Goal: Task Accomplishment & Management: Manage account settings

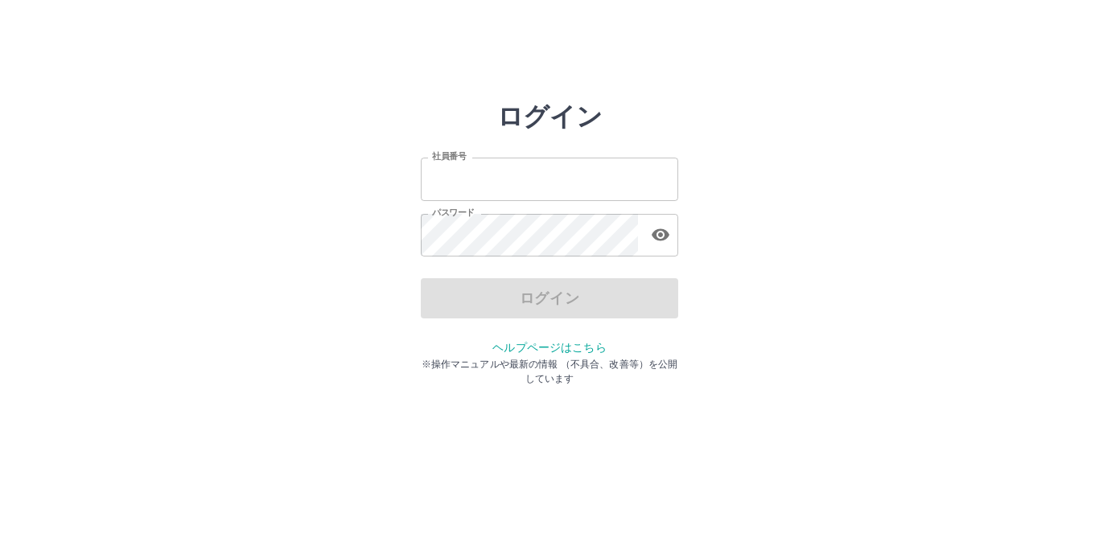
type input "*******"
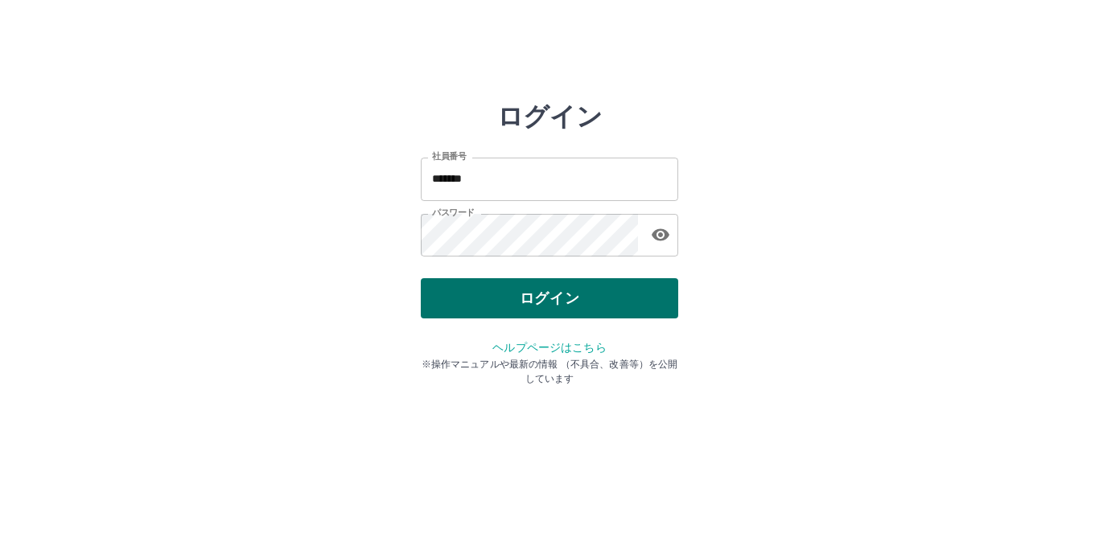
click at [581, 291] on div "ログイン" at bounding box center [549, 298] width 257 height 40
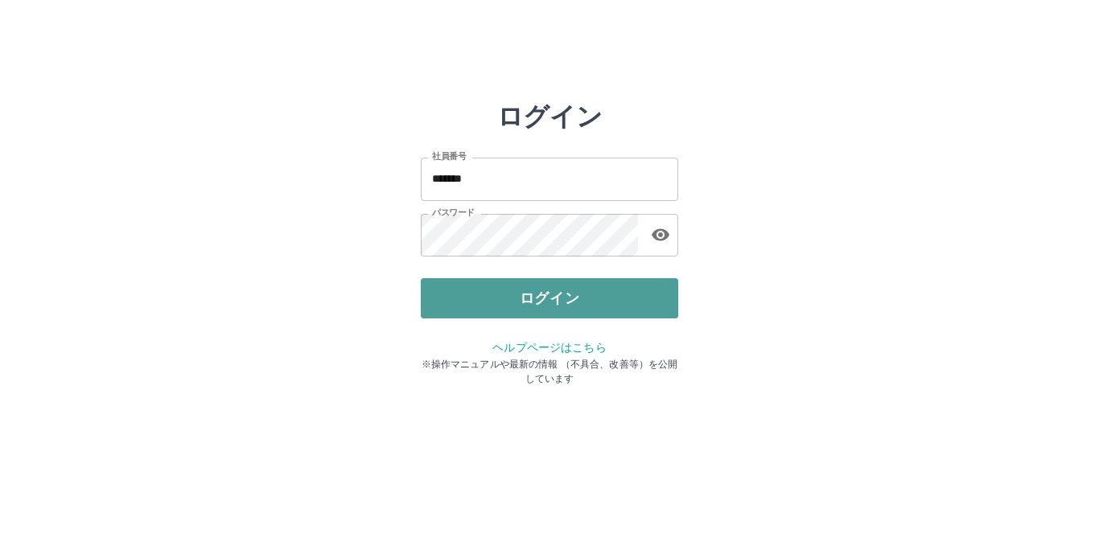
click at [549, 303] on button "ログイン" at bounding box center [549, 298] width 257 height 40
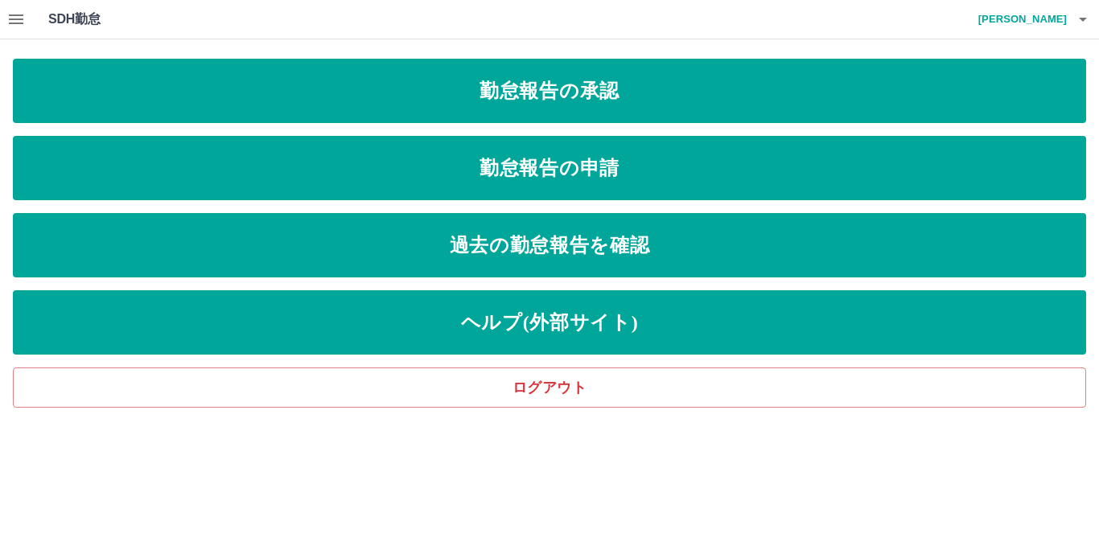
click at [13, 12] on icon "button" at bounding box center [15, 19] width 19 height 19
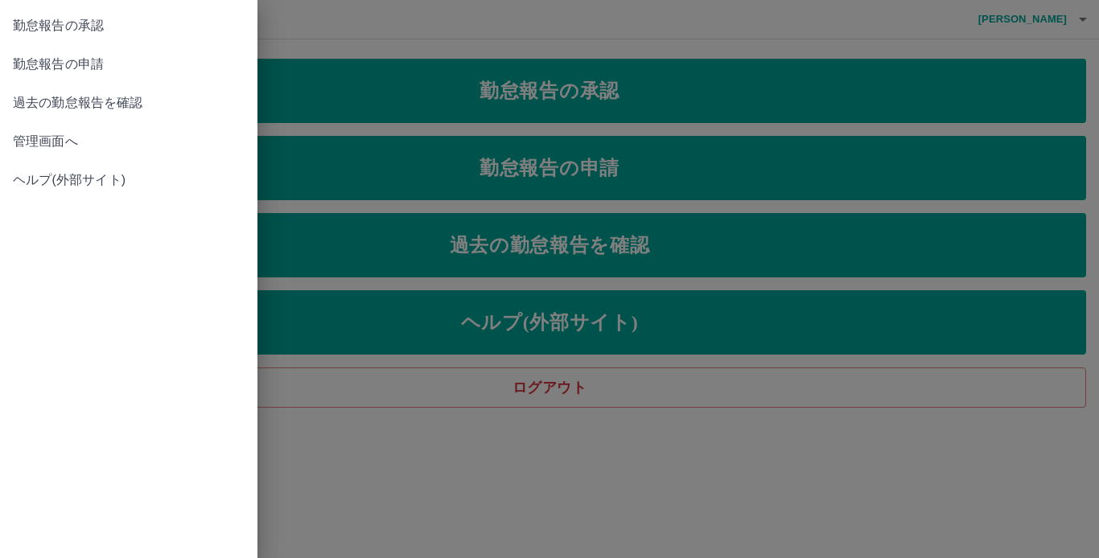
click at [68, 149] on span "管理画面へ" at bounding box center [129, 141] width 232 height 19
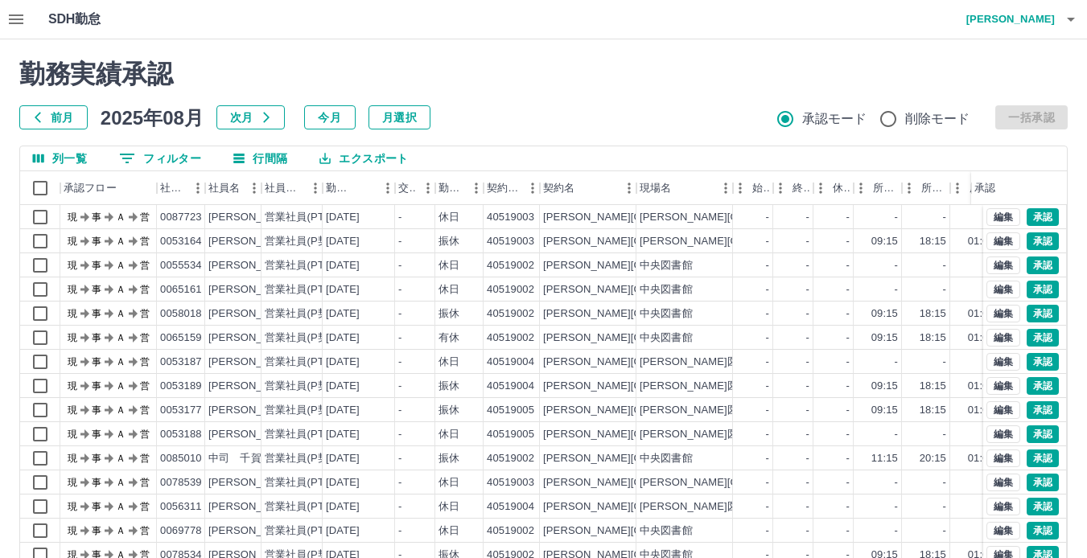
click at [1067, 14] on icon "button" at bounding box center [1070, 19] width 19 height 19
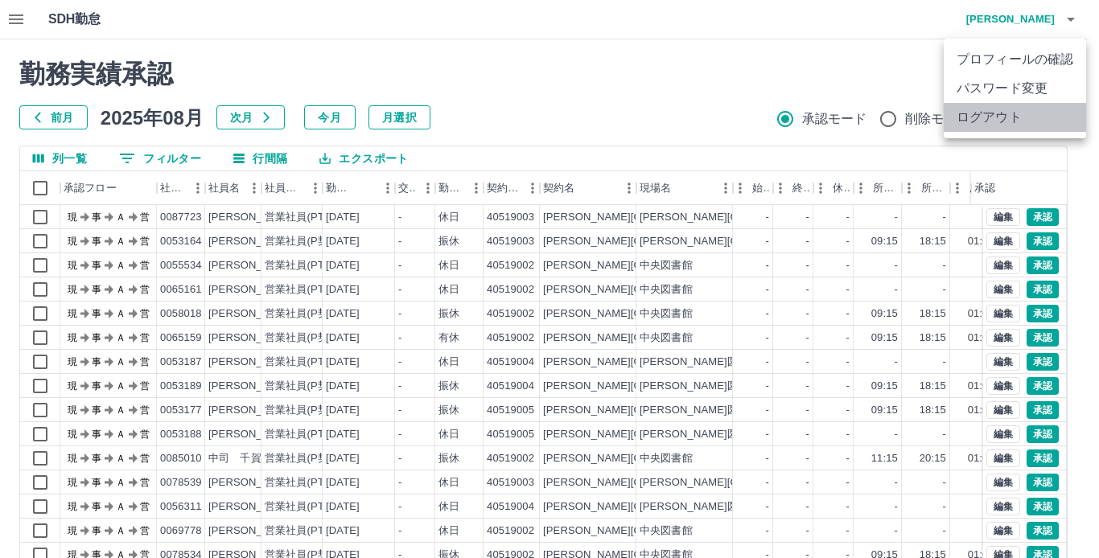
click at [1001, 113] on li "ログアウト" at bounding box center [1014, 117] width 142 height 29
